Goal: Task Accomplishment & Management: Manage account settings

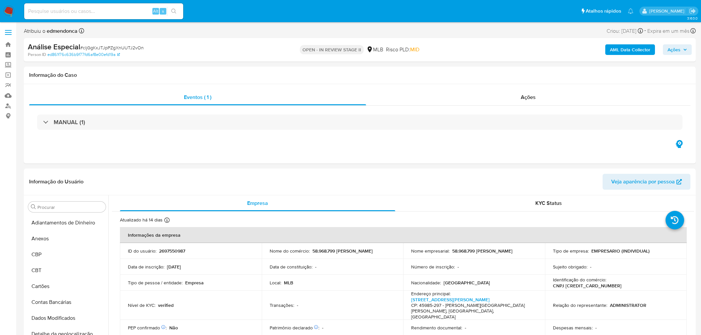
select select "10"
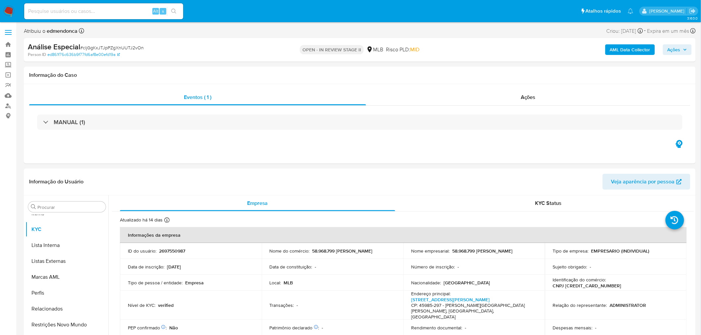
click at [68, 11] on input at bounding box center [103, 11] width 159 height 9
paste input "RgilZoC0PzQMYFqod50Ncf2s"
type input "RgilZoC0PzQMYFqod50Ncf2s"
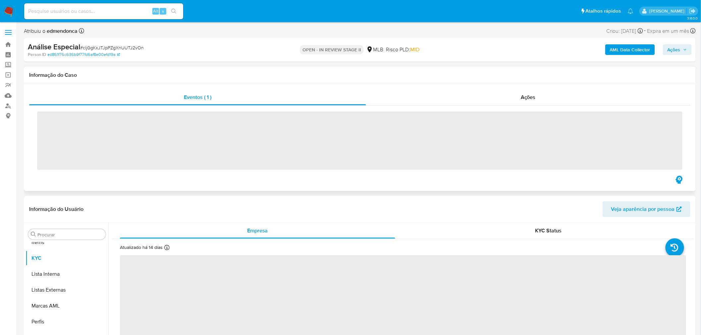
scroll to position [359, 0]
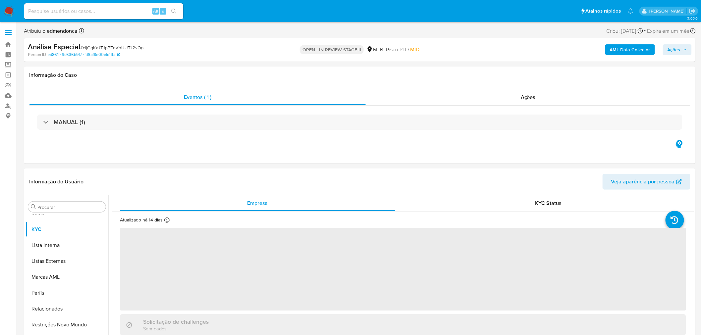
select select "10"
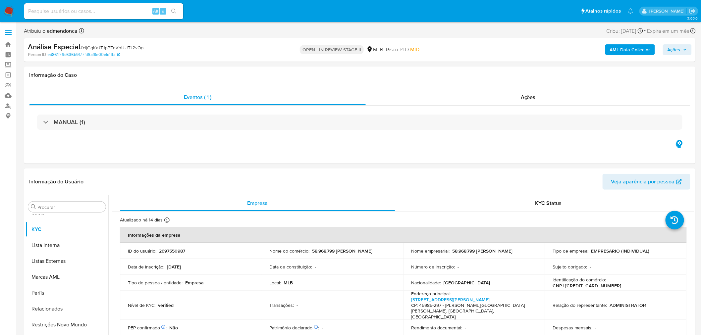
click at [83, 5] on div "Alt s" at bounding box center [103, 11] width 159 height 16
click at [84, 13] on input at bounding box center [103, 11] width 159 height 9
paste input "RgilZoC0PzQMYFqod50Ncf2s"
type input "RgilZoC0PzQMYFqod50Ncf2s"
click at [170, 13] on button "search-icon" at bounding box center [174, 11] width 14 height 9
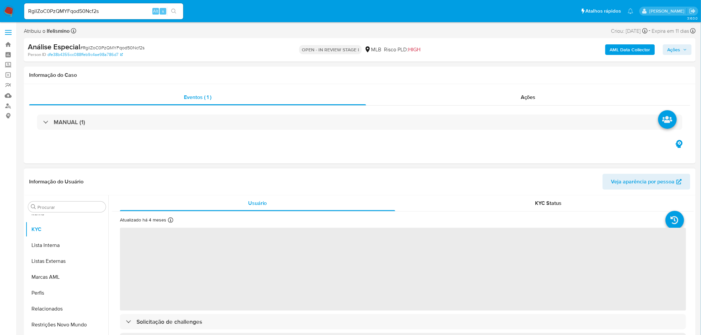
select select "10"
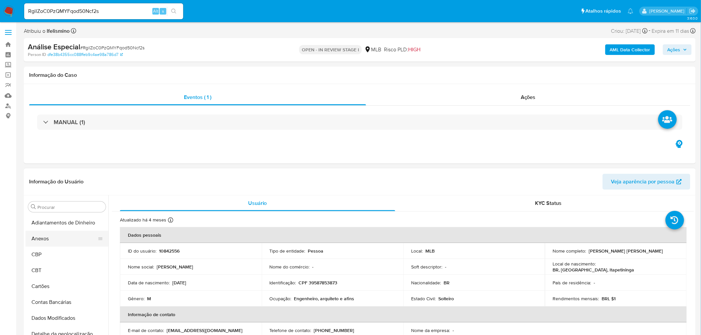
click at [62, 240] on button "Anexos" at bounding box center [64, 239] width 77 height 16
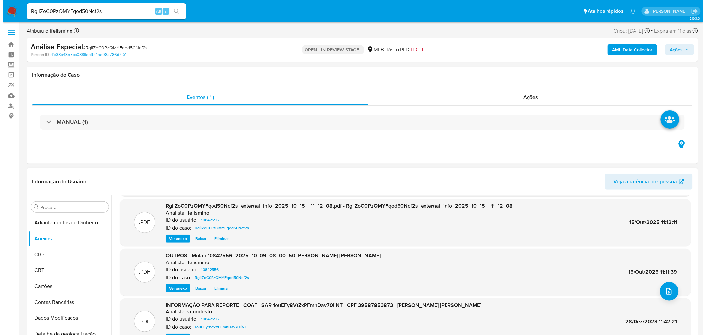
scroll to position [55, 0]
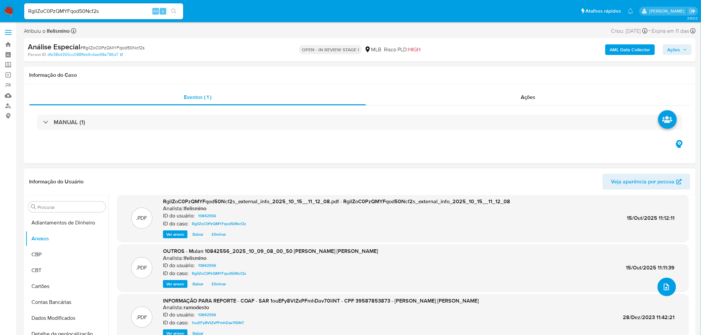
click at [671, 286] on button "upload-file" at bounding box center [666, 287] width 19 height 19
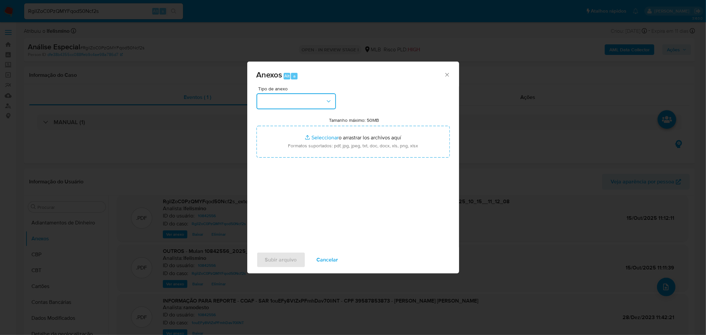
click at [325, 98] on button "button" at bounding box center [296, 101] width 79 height 16
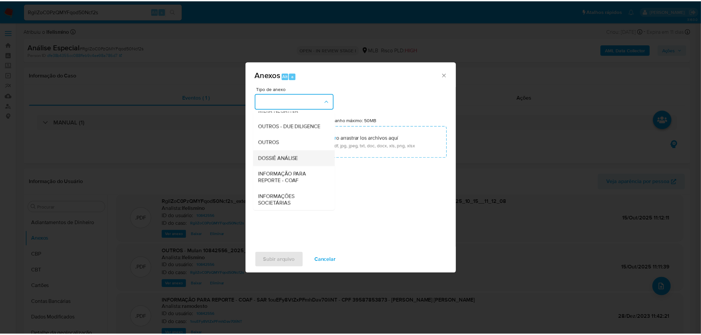
scroll to position [102, 0]
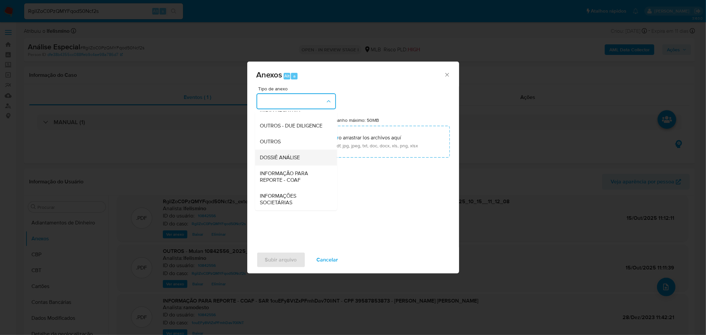
click at [291, 162] on div "DOSSIÊ ANÁLISE" at bounding box center [294, 157] width 68 height 16
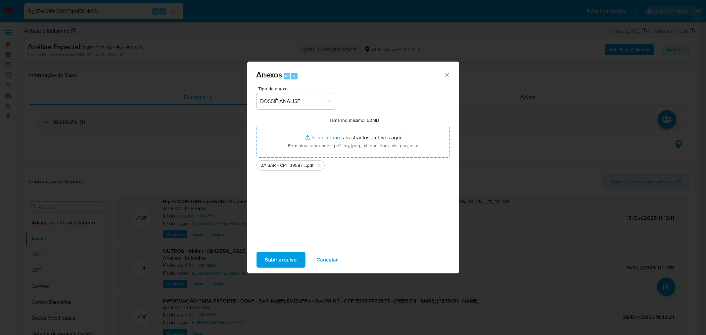
click at [284, 259] on span "Subir arquivo" at bounding box center [281, 260] width 32 height 15
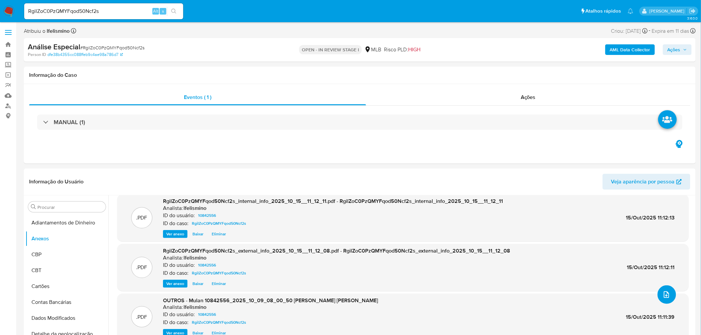
scroll to position [48, 0]
drag, startPoint x: 680, startPoint y: 51, endPoint x: 668, endPoint y: 56, distance: 12.1
click at [680, 52] on span "Ações" at bounding box center [673, 49] width 13 height 11
click at [491, 75] on div "Resolução do caso Alt r" at bounding box center [492, 70] width 61 height 17
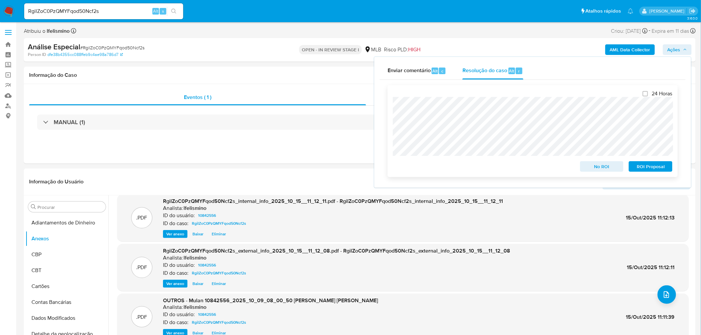
click at [648, 171] on span "ROI Proposal" at bounding box center [650, 166] width 34 height 9
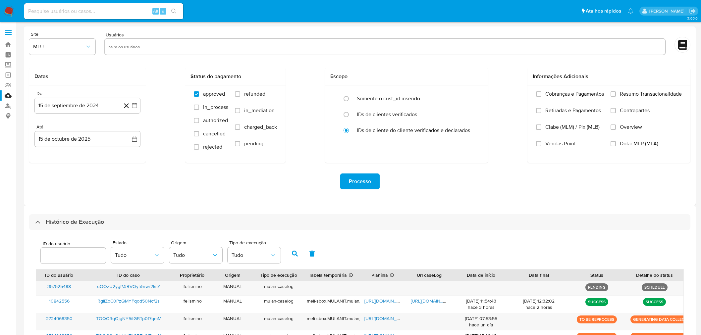
select select "10"
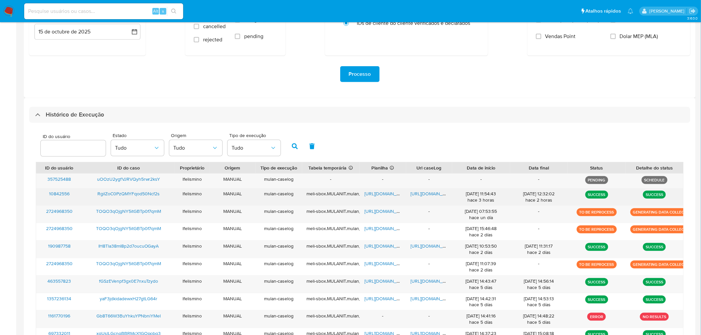
click at [415, 194] on span "https://docs.google.com/document/d/1jUSIzUY-Hus5Lluq3DitiDiGaRh-uWbCAl4Exescxxg…" at bounding box center [434, 193] width 46 height 7
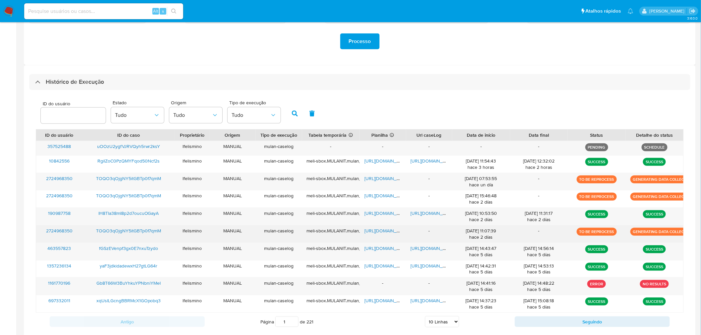
scroll to position [180, 0]
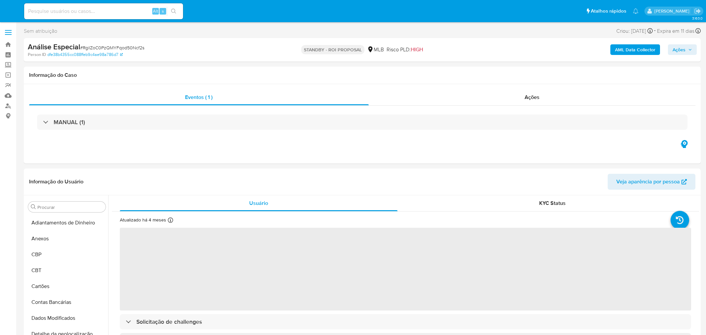
select select "10"
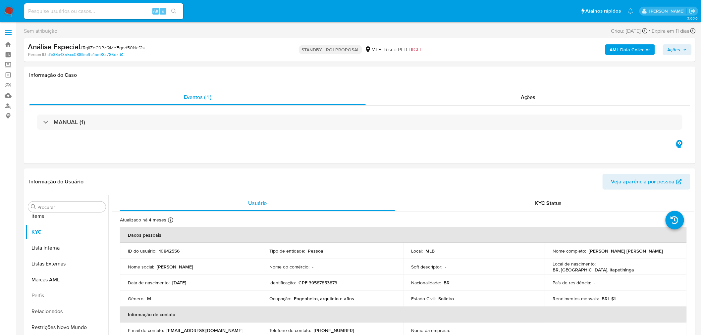
scroll to position [359, 0]
paste input "RLUOv4sscpZofGhZxbQuSx7n"
type input "RLUOv4sscpZofGhZxbQuSx7n"
click at [170, 5] on div "RLUOv4sscpZofGhZxbQuSx7n Alt s" at bounding box center [103, 11] width 159 height 16
click at [172, 6] on div "RLUOv4sscpZofGhZxbQuSx7n Alt s" at bounding box center [103, 11] width 159 height 16
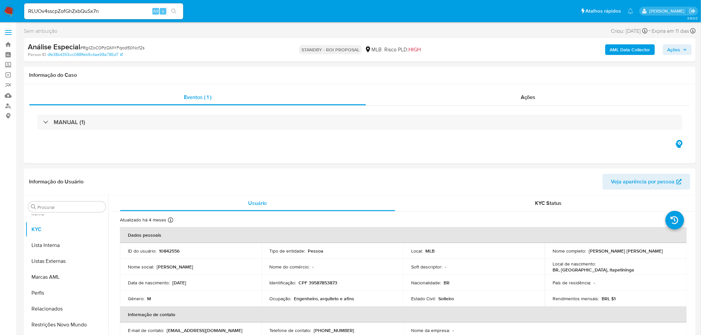
click at [171, 13] on button "search-icon" at bounding box center [174, 11] width 14 height 9
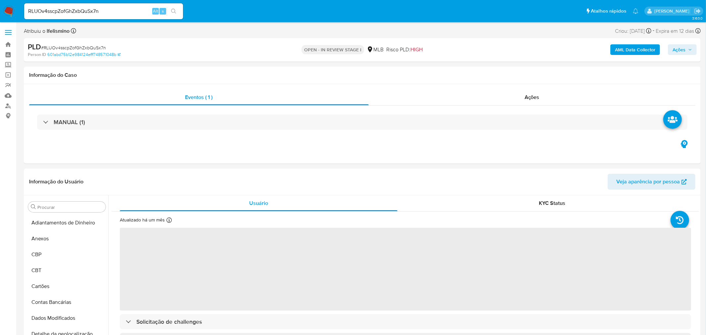
select select "10"
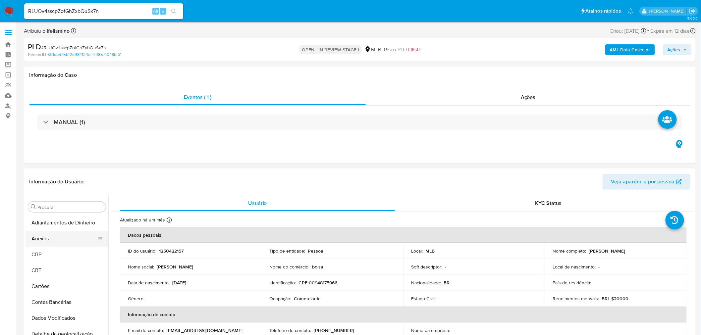
click at [79, 243] on button "Anexos" at bounding box center [64, 239] width 77 height 16
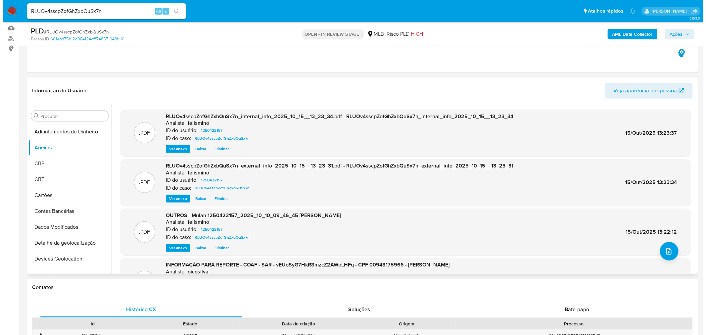
scroll to position [74, 0]
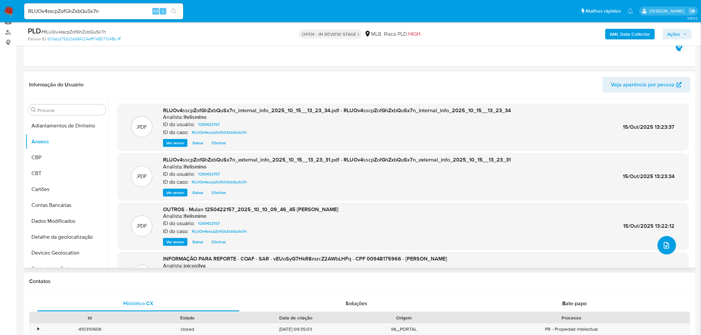
click at [657, 242] on button "upload-file" at bounding box center [666, 245] width 19 height 19
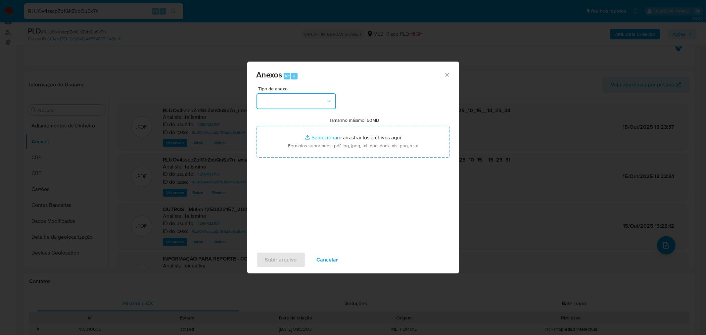
click at [317, 99] on button "button" at bounding box center [296, 101] width 79 height 16
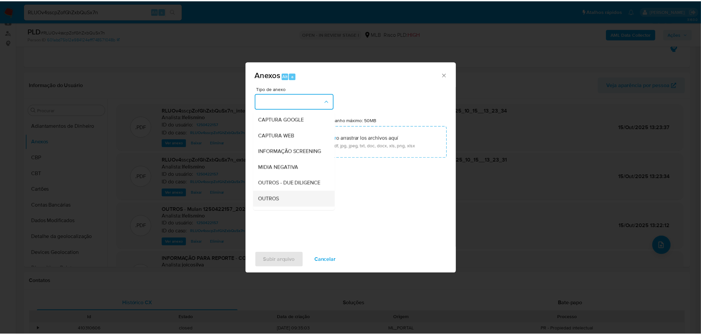
scroll to position [102, 0]
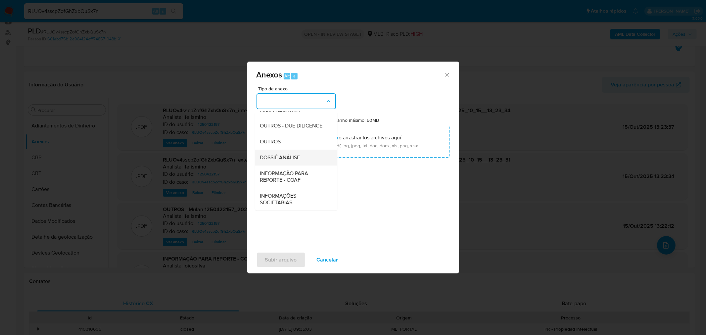
click at [298, 156] on span "DOSSIÊ ANÁLISE" at bounding box center [280, 157] width 40 height 7
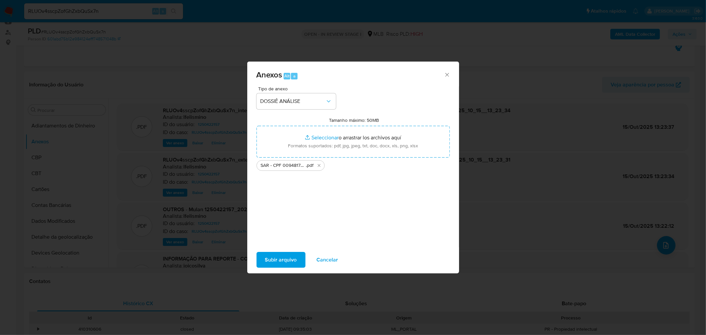
click at [277, 258] on span "Subir arquivo" at bounding box center [281, 260] width 32 height 15
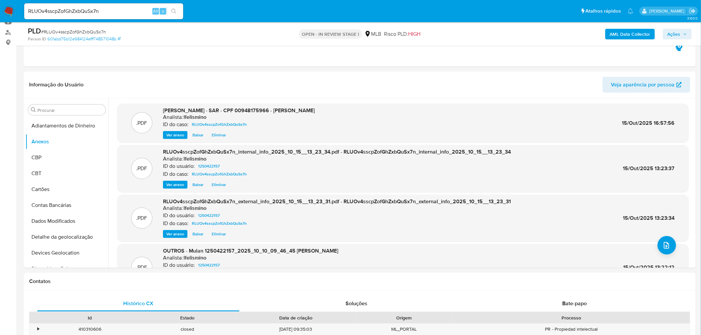
click at [674, 36] on span "Ações" at bounding box center [673, 34] width 13 height 11
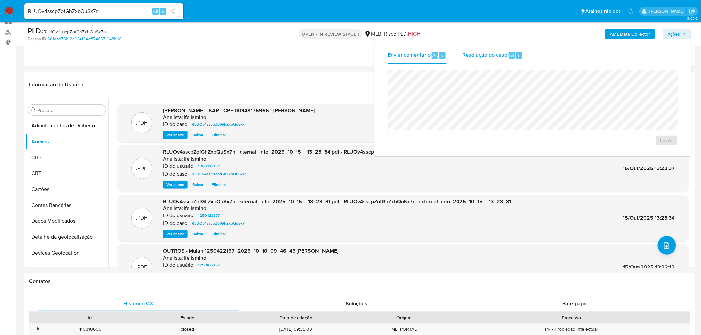
click at [493, 60] on div "Resolução do caso Alt r" at bounding box center [492, 55] width 61 height 17
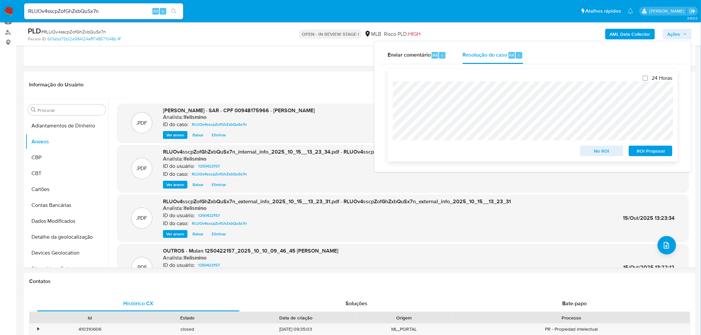
click at [647, 150] on span "ROI Proposal" at bounding box center [650, 150] width 34 height 9
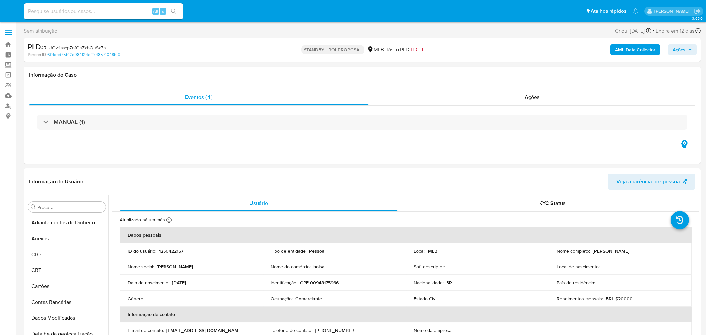
select select "10"
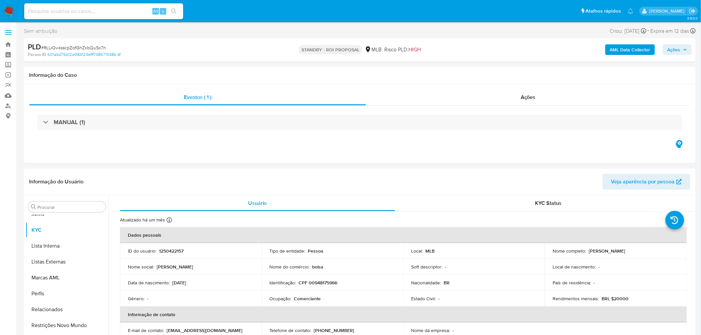
scroll to position [359, 0]
drag, startPoint x: 90, startPoint y: 16, endPoint x: 69, endPoint y: 11, distance: 22.0
click at [69, 11] on input at bounding box center [103, 11] width 159 height 9
paste input "V3zH0eD5YJvVzXGD5g90tOV2"
type input "V3zH0eD5YJvVzXGD5g90tOV2"
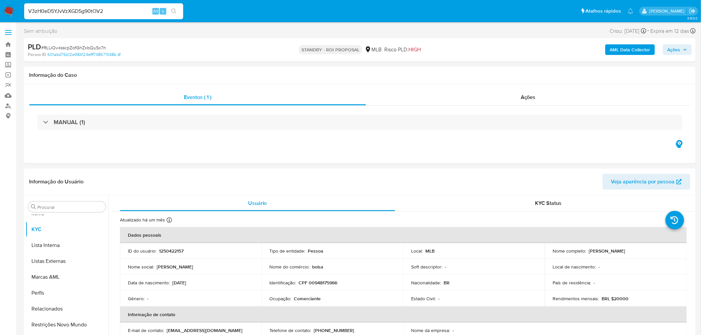
click at [174, 14] on button "search-icon" at bounding box center [174, 11] width 14 height 9
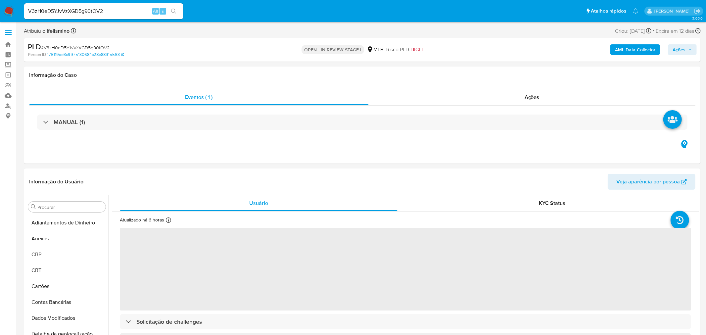
select select "10"
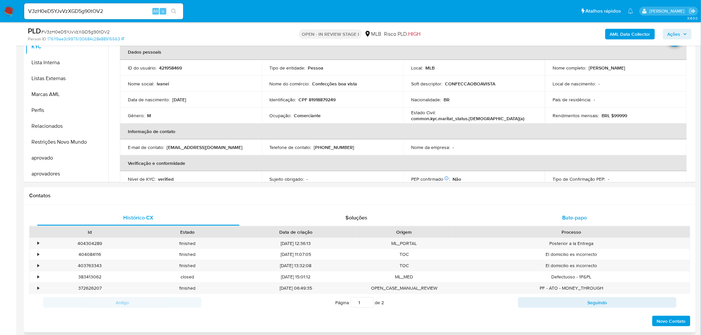
scroll to position [184, 0]
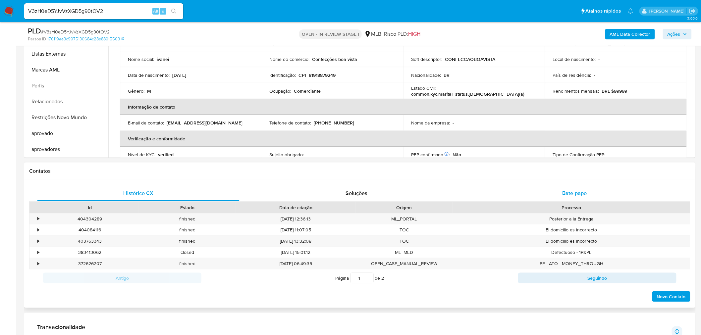
click at [570, 196] on span "Bate-papo" at bounding box center [574, 193] width 25 height 8
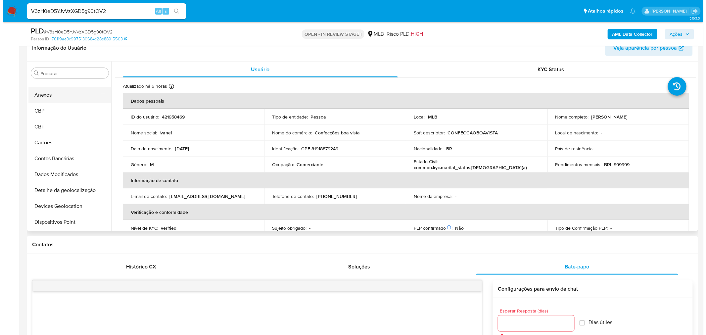
scroll to position [0, 0]
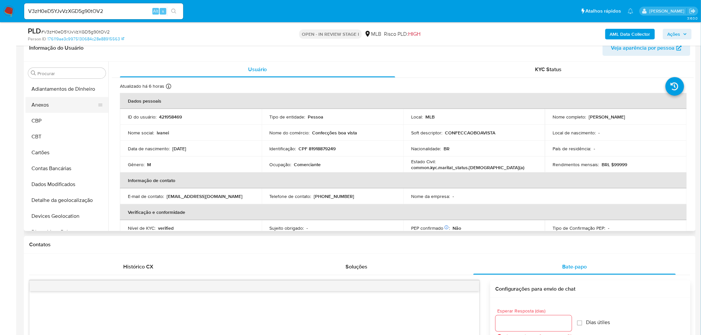
click at [55, 109] on button "Anexos" at bounding box center [64, 105] width 77 height 16
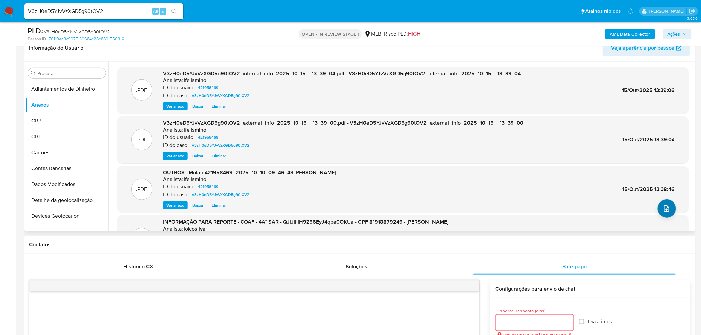
click at [667, 209] on icon "upload-file" at bounding box center [666, 208] width 5 height 7
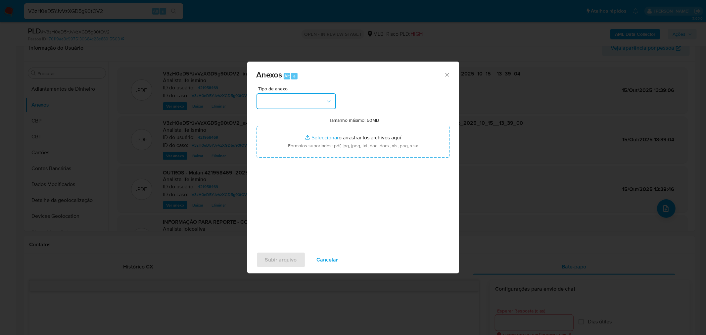
click at [295, 101] on button "button" at bounding box center [296, 101] width 79 height 16
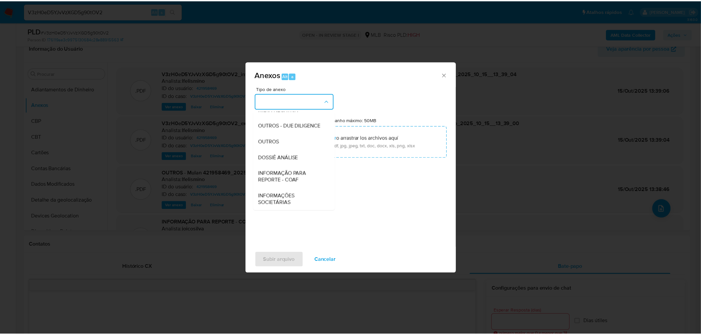
scroll to position [102, 0]
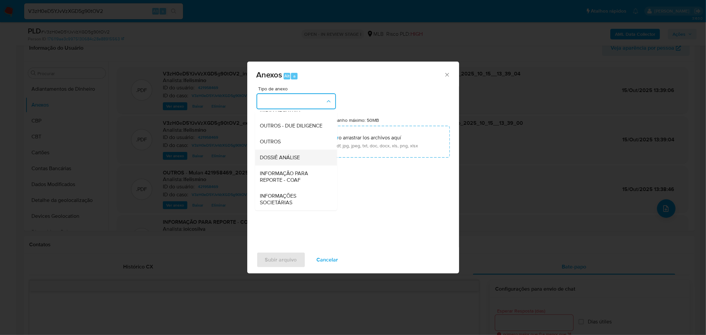
click at [294, 157] on span "DOSSIÊ ANÁLISE" at bounding box center [280, 157] width 40 height 7
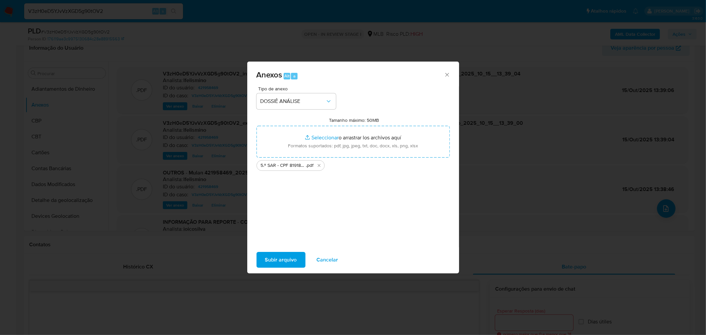
click at [274, 262] on span "Subir arquivo" at bounding box center [281, 260] width 32 height 15
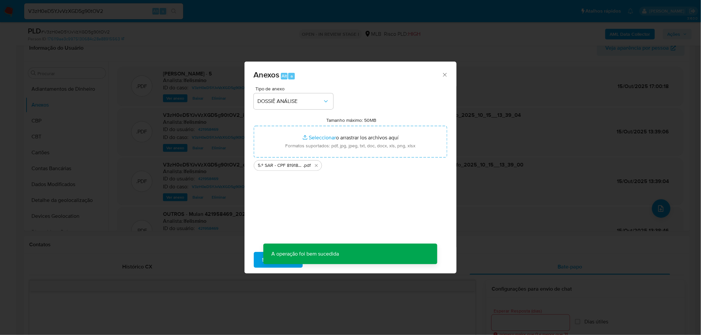
click at [680, 35] on span "Ações" at bounding box center [673, 34] width 13 height 11
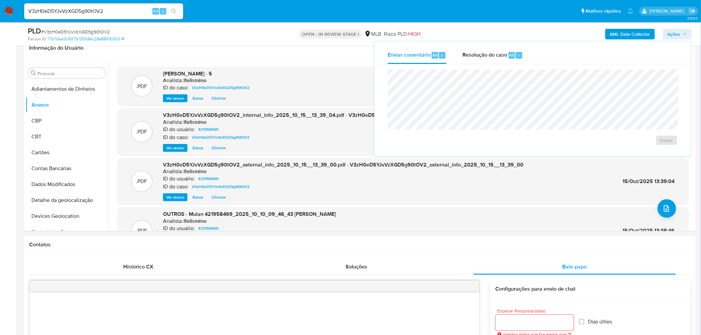
drag, startPoint x: 502, startPoint y: 51, endPoint x: 507, endPoint y: 68, distance: 17.8
click at [507, 51] on div "Resolução do caso Alt r" at bounding box center [492, 55] width 61 height 17
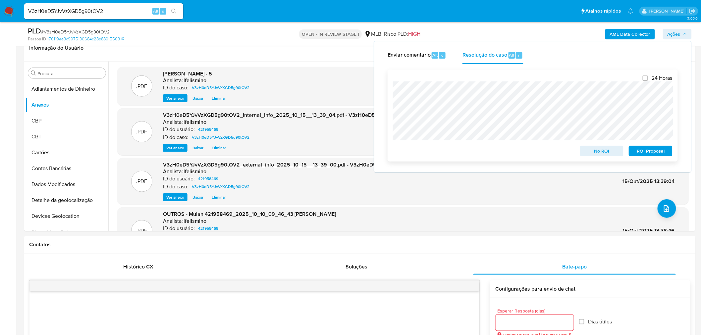
click at [645, 153] on span "ROI Proposal" at bounding box center [650, 150] width 34 height 9
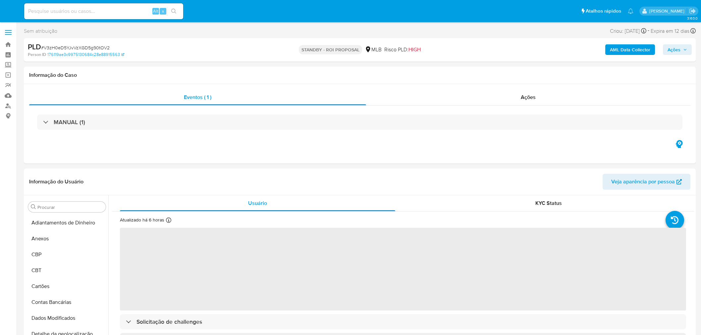
select select "10"
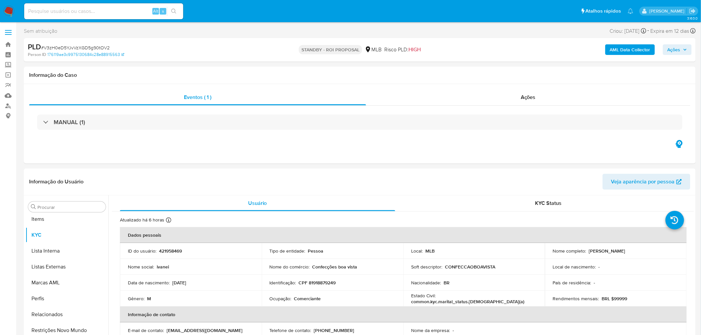
scroll to position [359, 0]
click at [53, 15] on div "Alt s" at bounding box center [103, 11] width 159 height 16
drag, startPoint x: 53, startPoint y: 15, endPoint x: 40, endPoint y: 13, distance: 13.4
click at [40, 13] on input at bounding box center [103, 11] width 159 height 9
paste input "YlRQ4wrhDATbE3UWu1hmPN50"
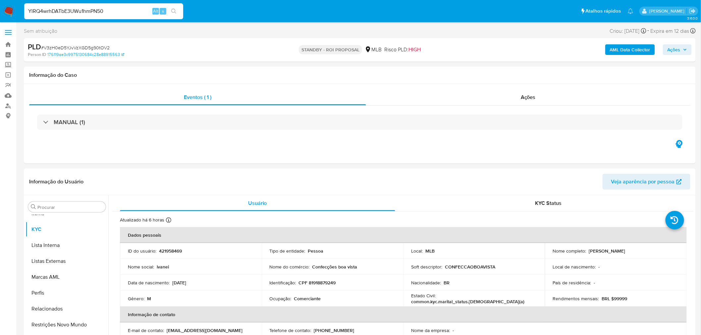
type input "YlRQ4wrhDATbE3UWu1hmPN50"
click at [177, 15] on button "search-icon" at bounding box center [174, 11] width 14 height 9
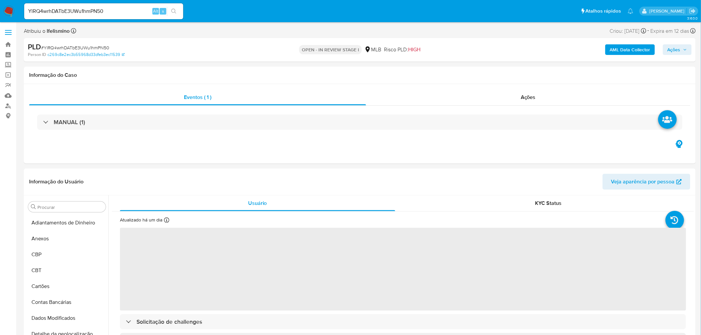
select select "10"
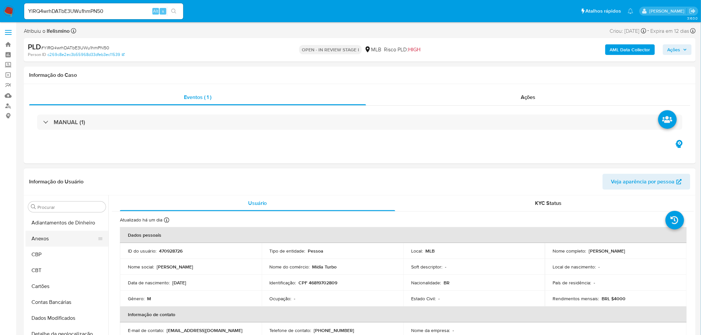
click at [63, 242] on button "Anexos" at bounding box center [64, 239] width 77 height 16
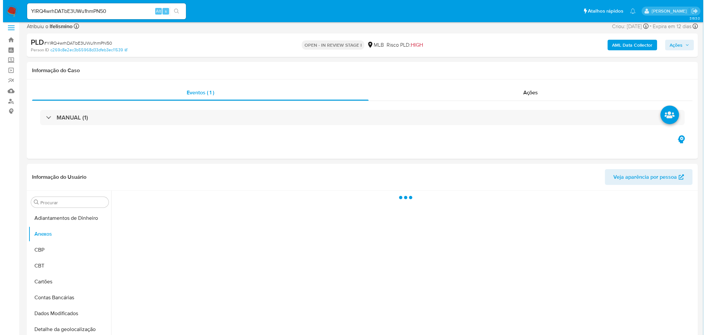
scroll to position [74, 0]
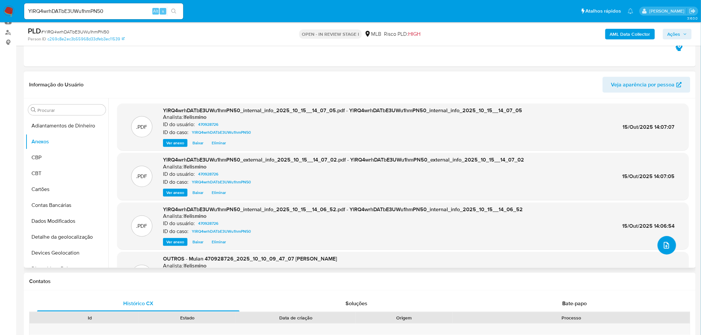
click at [664, 244] on icon "upload-file" at bounding box center [666, 245] width 8 height 8
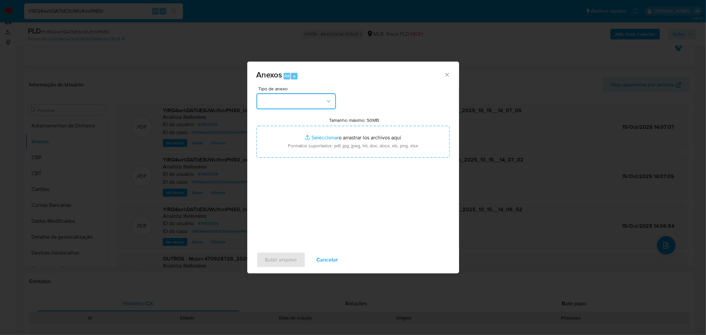
click at [285, 103] on button "button" at bounding box center [296, 101] width 79 height 16
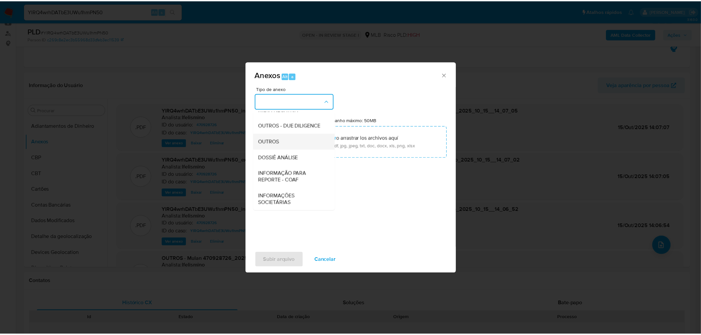
scroll to position [102, 0]
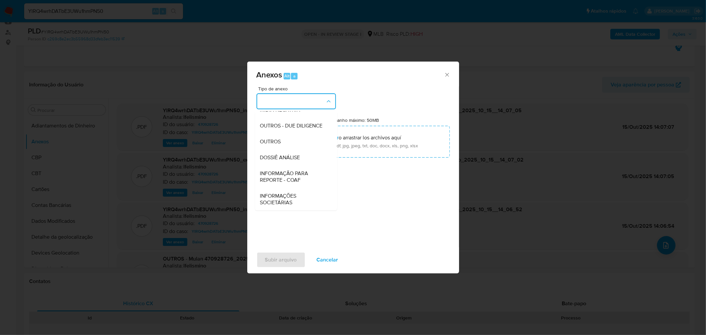
click at [287, 157] on span "DOSSIÊ ANÁLISE" at bounding box center [280, 157] width 40 height 7
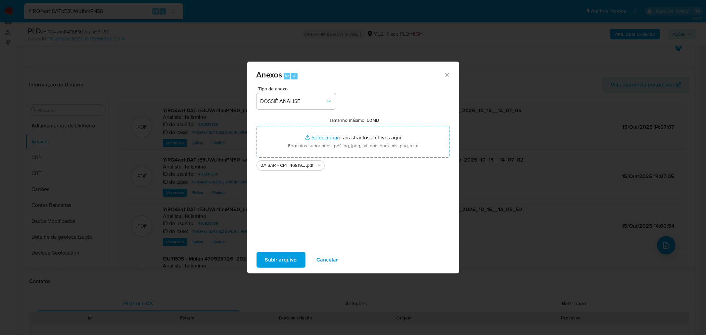
click at [282, 253] on span "Subir arquivo" at bounding box center [281, 260] width 32 height 15
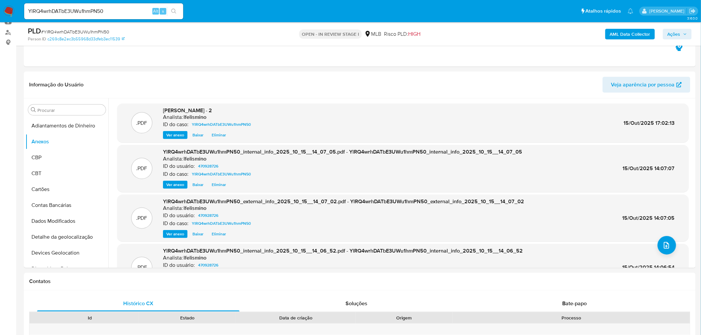
click at [680, 37] on span "Ações" at bounding box center [673, 34] width 13 height 11
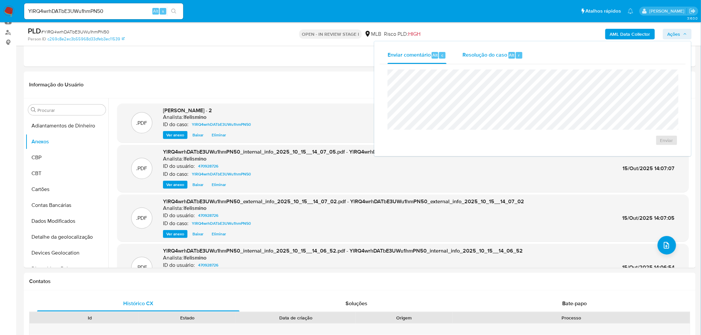
click at [516, 55] on div "r" at bounding box center [519, 55] width 7 height 7
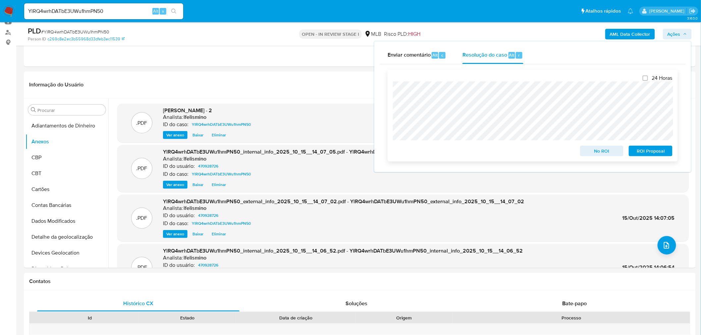
click at [647, 148] on span "ROI Proposal" at bounding box center [650, 150] width 34 height 9
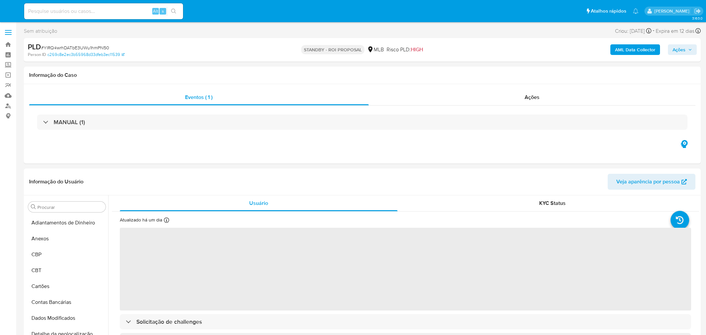
select select "10"
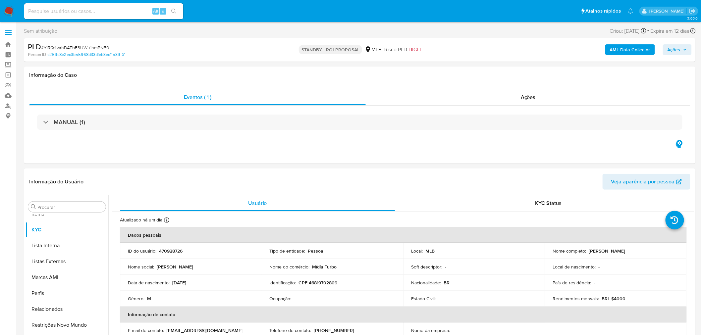
scroll to position [359, 0]
drag, startPoint x: 135, startPoint y: 15, endPoint x: 102, endPoint y: 10, distance: 33.1
click at [102, 10] on input at bounding box center [103, 11] width 159 height 9
paste input "wqEcdst2kWBZSd6LxHsl7e7B"
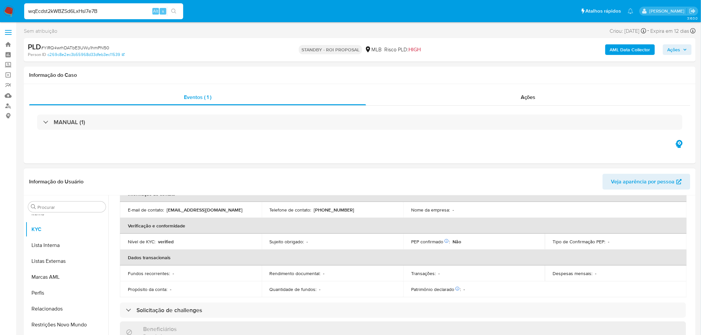
scroll to position [74, 0]
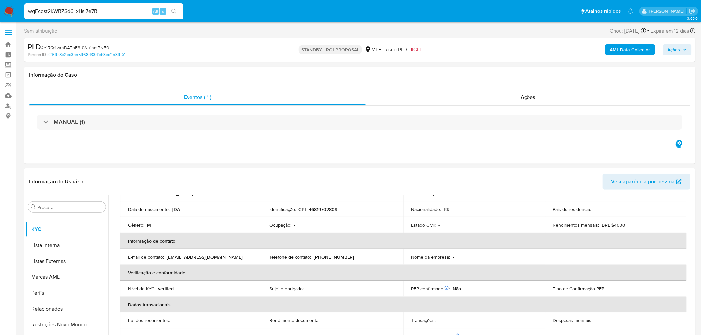
type input "wqEcdst2kWBZSd6LxHsl7e7B"
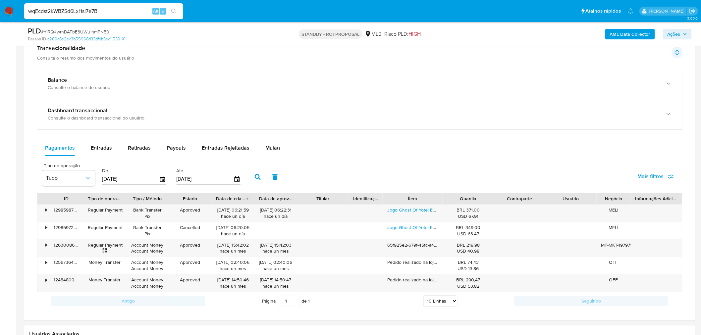
scroll to position [405, 0]
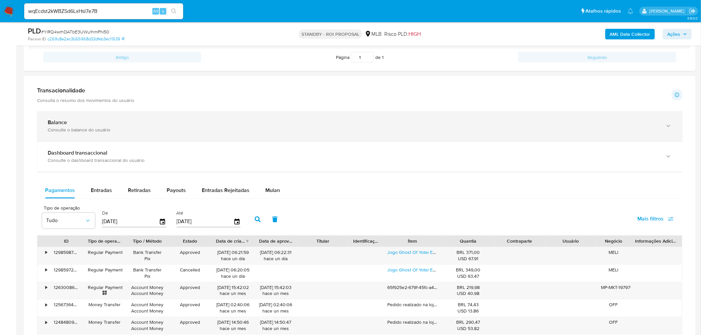
click at [97, 128] on div "Consulte o balance do usuário" at bounding box center [353, 130] width 611 height 6
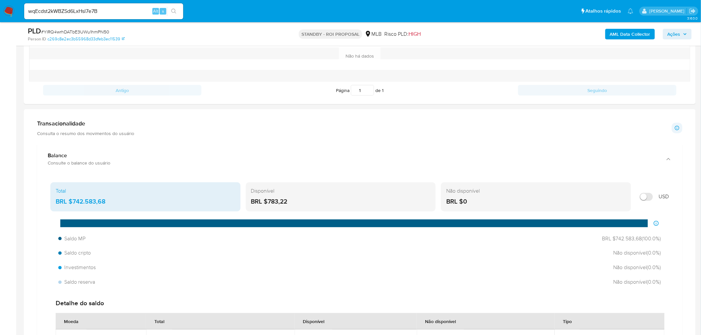
scroll to position [368, 0]
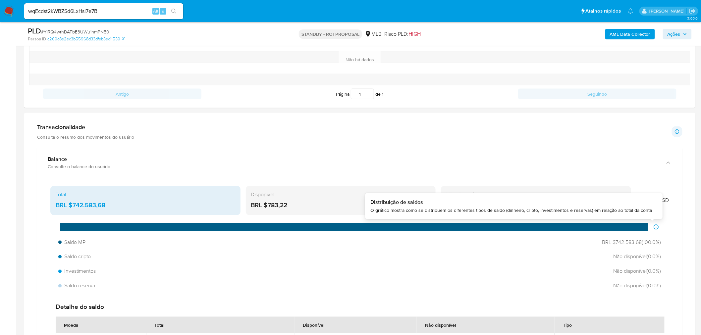
click at [657, 230] on icon at bounding box center [656, 227] width 5 height 5
click at [101, 191] on div "Total BRL $742.583,68" at bounding box center [145, 200] width 190 height 29
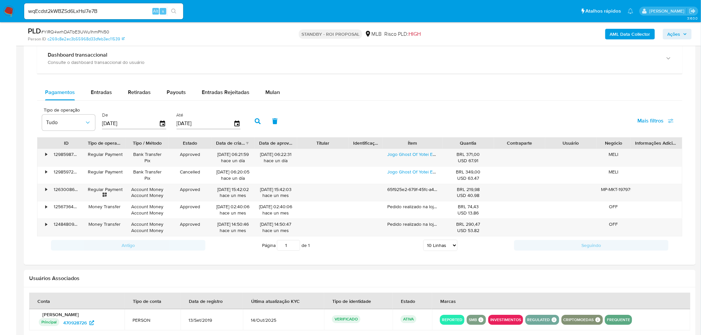
scroll to position [704, 0]
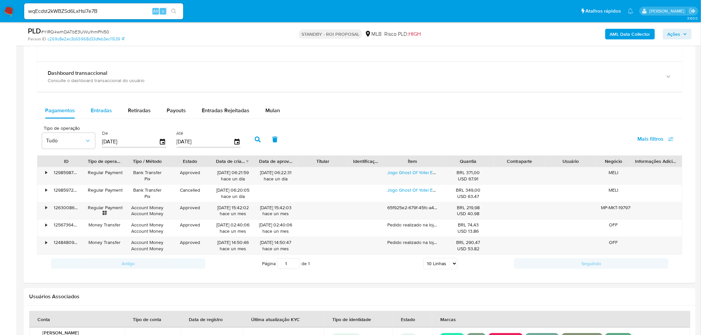
click at [109, 113] on span "Entradas" at bounding box center [101, 111] width 21 height 8
select select "10"
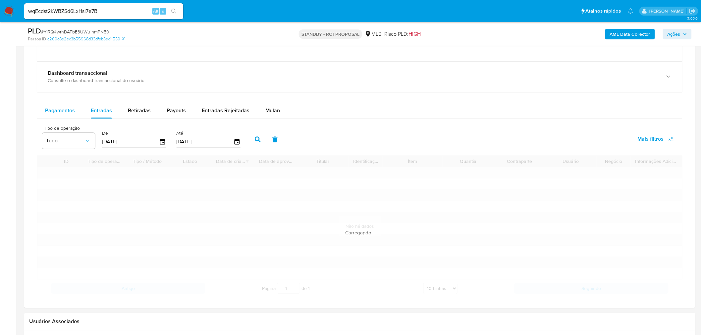
click at [62, 108] on span "Pagamentos" at bounding box center [60, 111] width 30 height 8
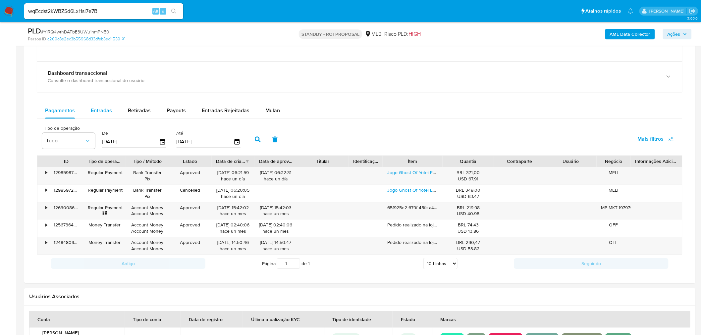
click at [94, 107] on span "Entradas" at bounding box center [101, 111] width 21 height 8
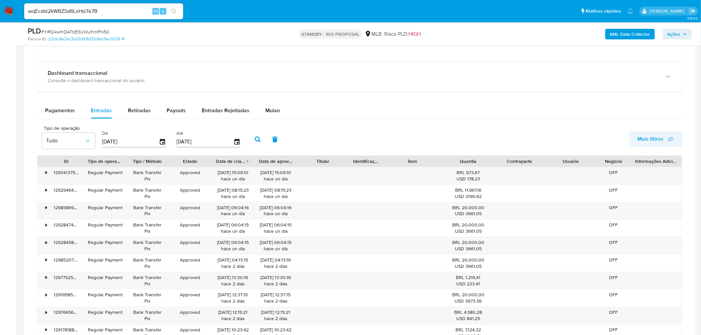
click at [655, 139] on span "Mais filtros" at bounding box center [651, 139] width 26 height 16
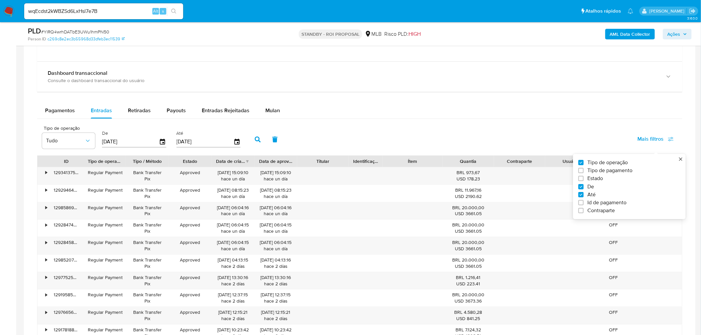
click at [612, 201] on span "Id de pagamento" at bounding box center [607, 202] width 39 height 7
click at [584, 201] on input "Id de pagamento" at bounding box center [580, 202] width 5 height 5
checkbox input "true"
click at [272, 137] on input "number" at bounding box center [281, 141] width 65 height 9
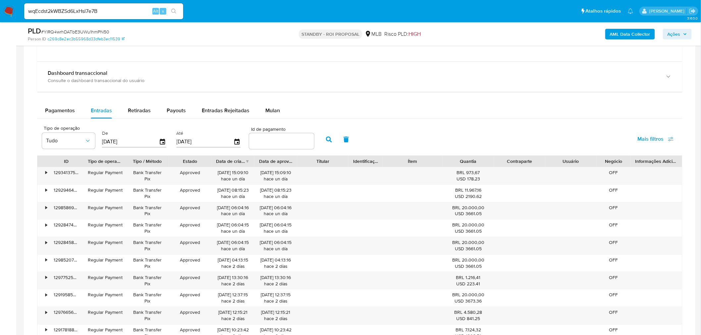
drag, startPoint x: 272, startPoint y: 137, endPoint x: 260, endPoint y: 141, distance: 13.2
click at [261, 141] on input "number" at bounding box center [281, 141] width 65 height 9
paste input "129321547106"
type input "129321547106"
click at [320, 137] on button "button" at bounding box center [328, 139] width 17 height 16
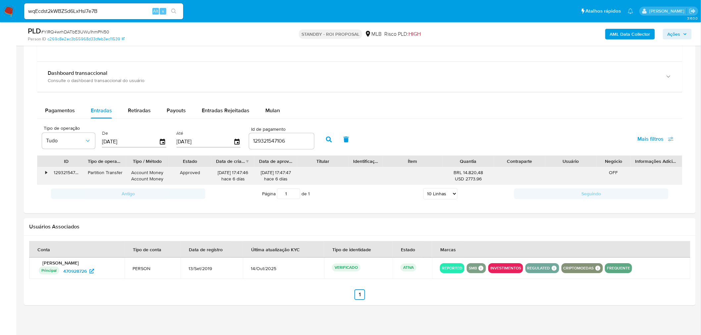
click at [46, 175] on div "•" at bounding box center [46, 173] width 2 height 6
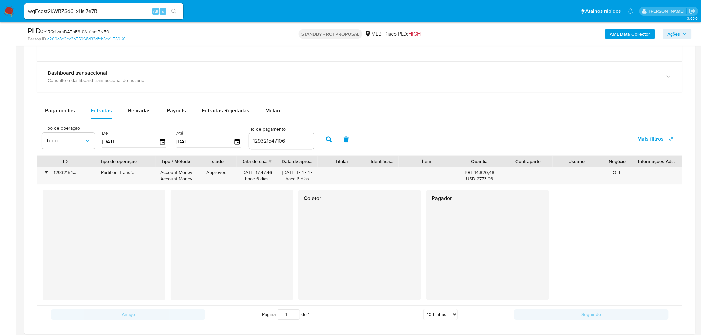
drag, startPoint x: 131, startPoint y: 162, endPoint x: 162, endPoint y: 161, distance: 31.5
click at [162, 161] on div "ID Tipo de operação Tipo / Método Estado Data de criação Data de aprovação Titu…" at bounding box center [359, 161] width 645 height 11
drag, startPoint x: 97, startPoint y: 176, endPoint x: 136, endPoint y: 173, distance: 39.2
click at [136, 173] on div "Partition Transfer" at bounding box center [118, 173] width 65 height 6
click at [504, 176] on div "• 129321547106 Partition Transfer Account Money Account Money Approved 09/10/20…" at bounding box center [359, 175] width 645 height 17
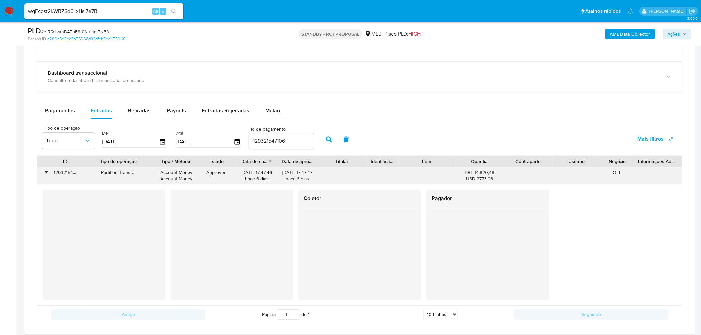
drag, startPoint x: 464, startPoint y: 171, endPoint x: 493, endPoint y: 171, distance: 29.1
click at [493, 171] on div "BRL 14.820,48 USD 2773.96" at bounding box center [479, 176] width 39 height 13
drag, startPoint x: 102, startPoint y: 174, endPoint x: 144, endPoint y: 172, distance: 42.1
click at [144, 172] on div "Partition Transfer" at bounding box center [118, 173] width 65 height 6
click at [110, 174] on div "Partition Transfer" at bounding box center [118, 173] width 65 height 6
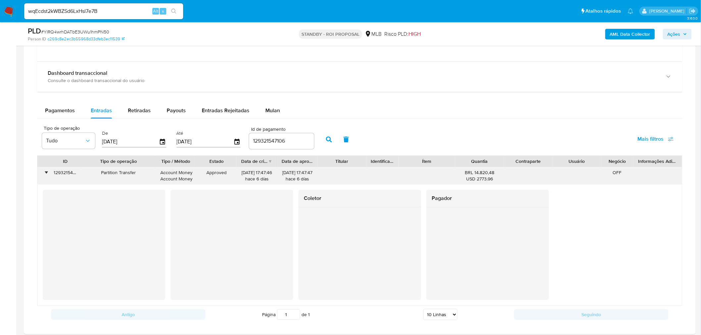
drag, startPoint x: 101, startPoint y: 174, endPoint x: 132, endPoint y: 174, distance: 31.1
click at [132, 174] on div "Partition Transfer" at bounding box center [118, 173] width 65 height 6
drag, startPoint x: 136, startPoint y: 174, endPoint x: 99, endPoint y: 175, distance: 37.4
click at [99, 175] on div "Partition Transfer" at bounding box center [118, 173] width 65 height 6
click at [74, 12] on input "wqEcdst2kWBZSd6LxHsl7e7B" at bounding box center [103, 11] width 159 height 9
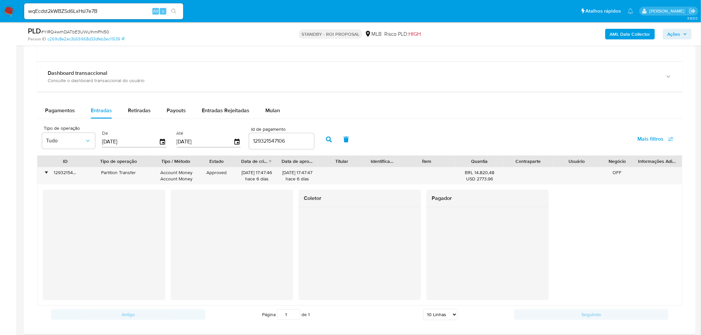
click at [74, 12] on input "wqEcdst2kWBZSd6LxHsl7e7B" at bounding box center [103, 11] width 159 height 9
click at [174, 12] on icon "search-icon" at bounding box center [173, 11] width 5 height 5
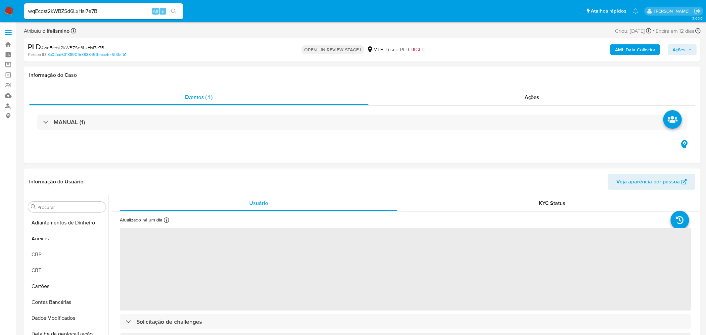
select select "10"
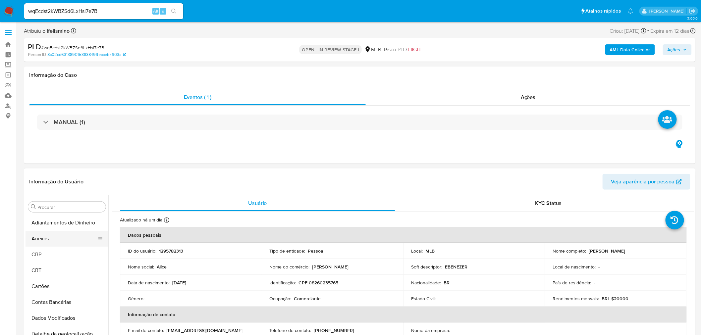
click at [73, 239] on button "Anexos" at bounding box center [64, 239] width 77 height 16
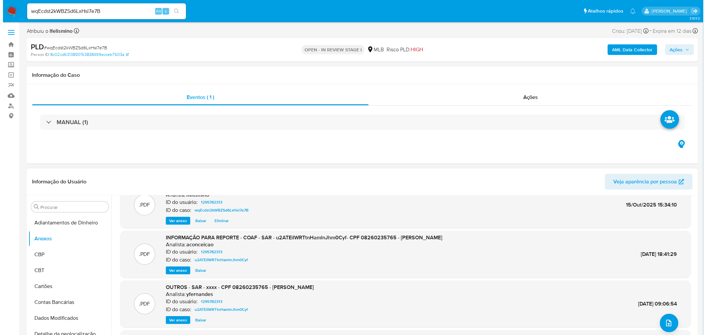
scroll to position [37, 0]
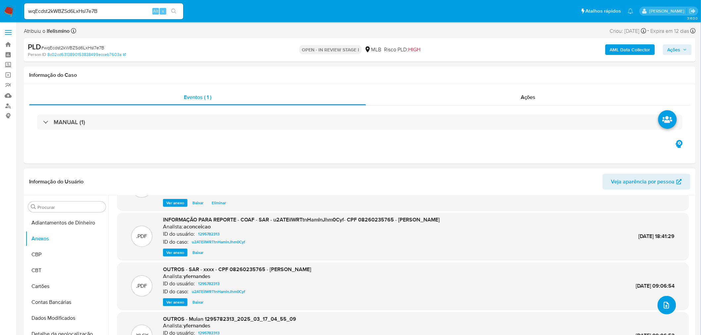
click at [667, 305] on icon "upload-file" at bounding box center [666, 305] width 8 height 8
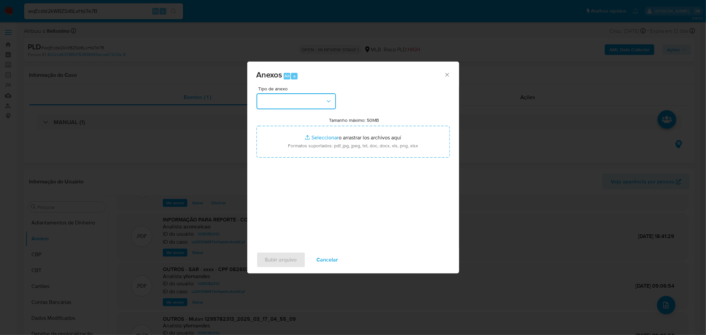
click at [309, 93] on button "button" at bounding box center [296, 101] width 79 height 16
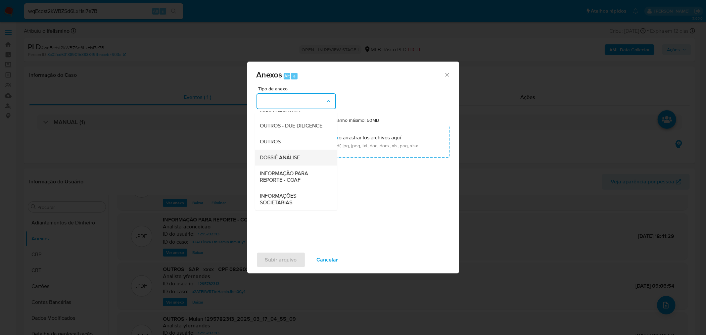
scroll to position [102, 0]
click at [301, 155] on div "DOSSIÊ ANÁLISE" at bounding box center [294, 157] width 68 height 16
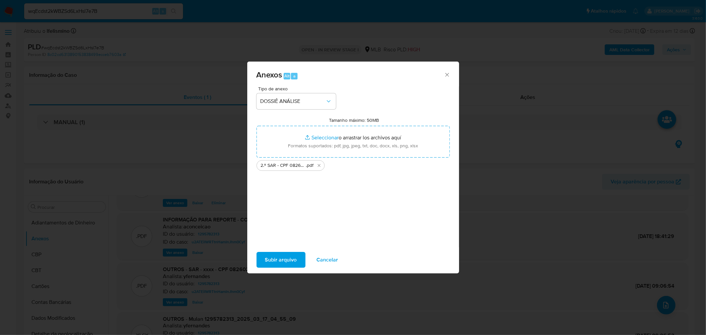
click at [277, 255] on span "Subir arquivo" at bounding box center [281, 260] width 32 height 15
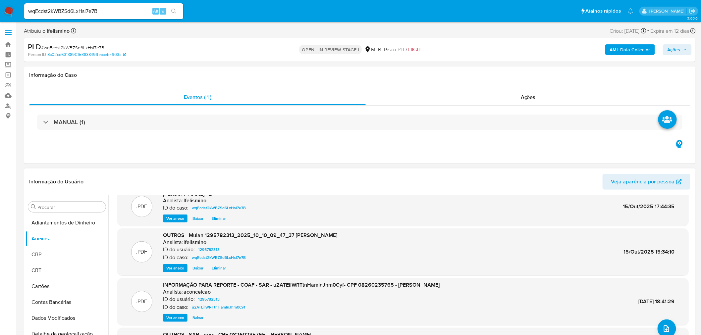
scroll to position [0, 0]
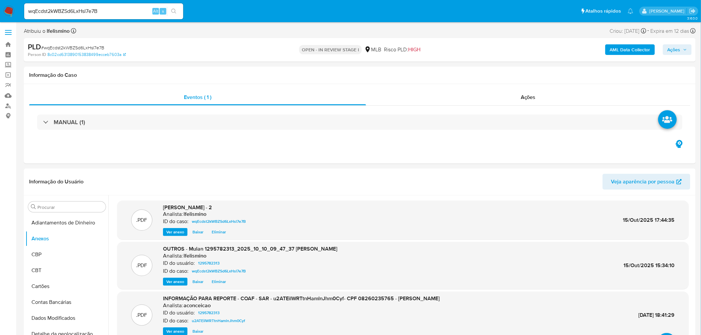
click at [681, 50] on span "Ações" at bounding box center [677, 49] width 20 height 9
drag, startPoint x: 514, startPoint y: 71, endPoint x: 507, endPoint y: 84, distance: 14.5
click at [513, 71] on div "Alt" at bounding box center [511, 71] width 7 height 7
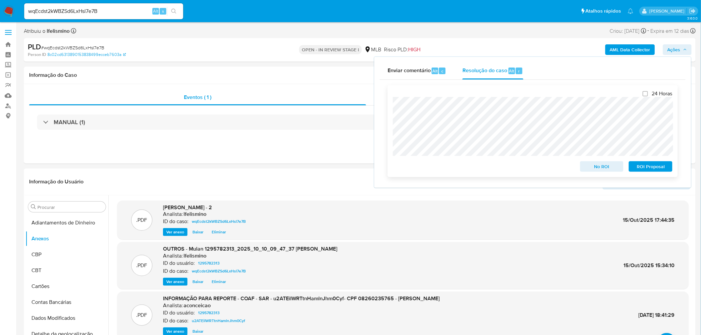
click at [637, 165] on span "ROI Proposal" at bounding box center [650, 166] width 34 height 9
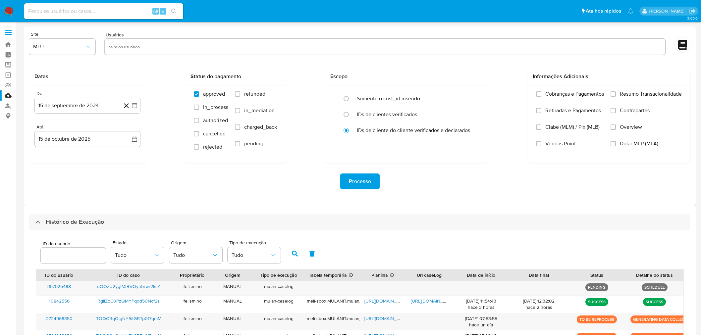
select select "10"
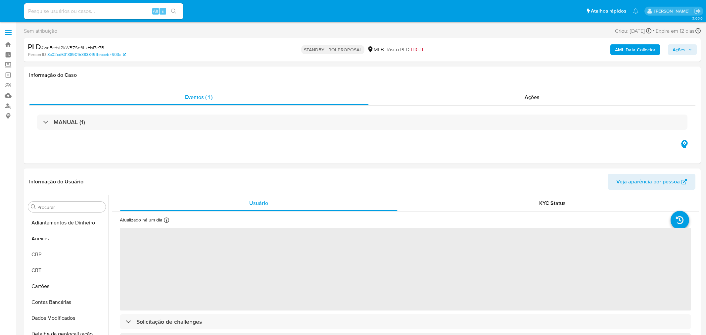
select select "10"
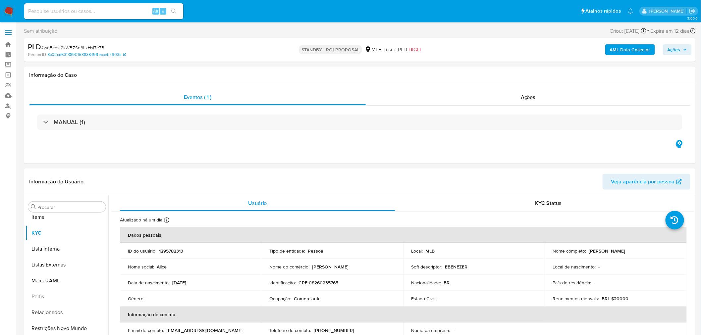
scroll to position [359, 0]
